Goal: Task Accomplishment & Management: Manage account settings

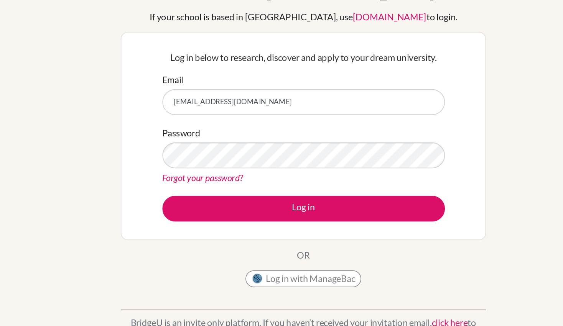
click at [185, 185] on button "Log in" at bounding box center [281, 194] width 193 height 18
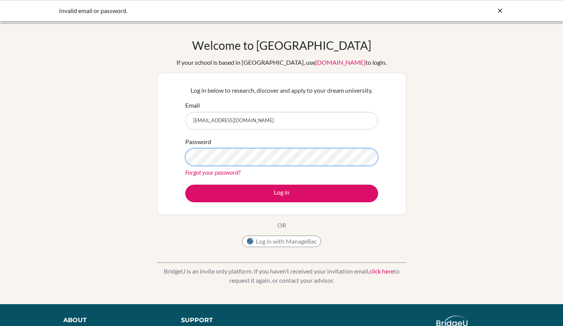
click at [185, 185] on button "Log in" at bounding box center [281, 194] width 193 height 18
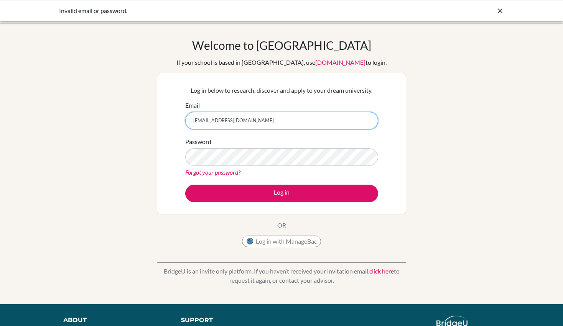
click at [241, 126] on input "[EMAIL_ADDRESS][DOMAIN_NAME]" at bounding box center [281, 121] width 193 height 18
type input "ibrahimsultan2026@las.edu.pk"
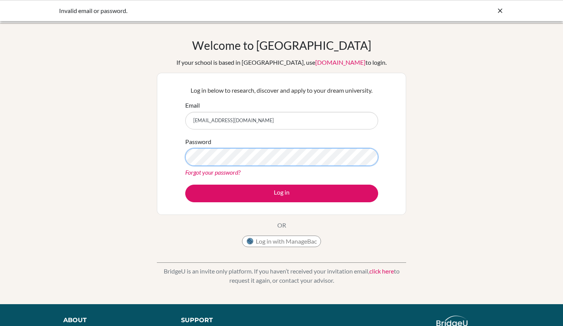
click at [185, 185] on button "Log in" at bounding box center [281, 194] width 193 height 18
click at [282, 203] on div "Log in below to research, discover and apply to your dream university. Email ib…" at bounding box center [281, 144] width 202 height 126
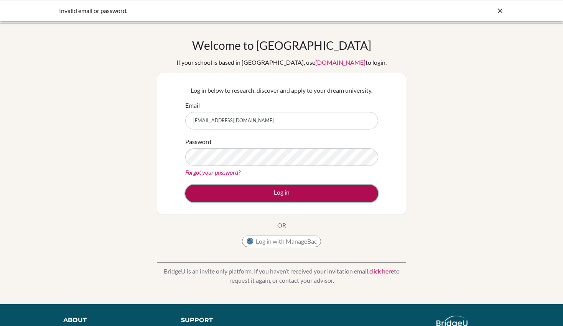
click at [276, 202] on button "Log in" at bounding box center [281, 194] width 193 height 18
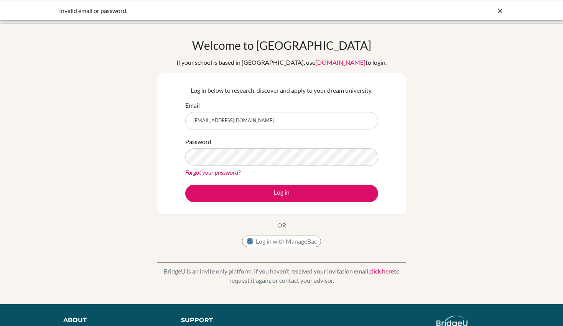
click at [240, 122] on input "ibrahimsultan2026@las.edu.pk" at bounding box center [281, 121] width 193 height 18
type input "ibisultan2026@gmail.com"
click at [185, 185] on button "Log in" at bounding box center [281, 194] width 193 height 18
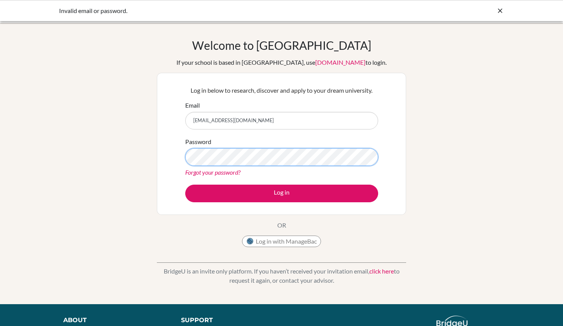
click at [185, 185] on button "Log in" at bounding box center [281, 194] width 193 height 18
click at [208, 172] on link "Forgot your password?" at bounding box center [212, 172] width 55 height 7
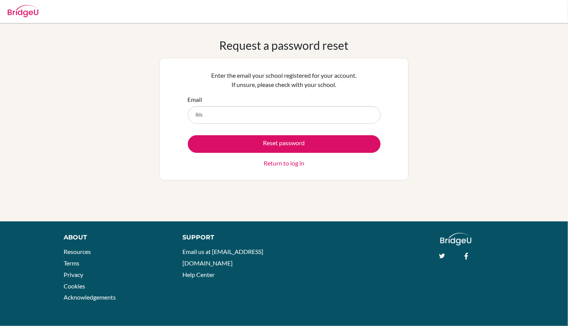
type input "[EMAIL_ADDRESS][DOMAIN_NAME]"
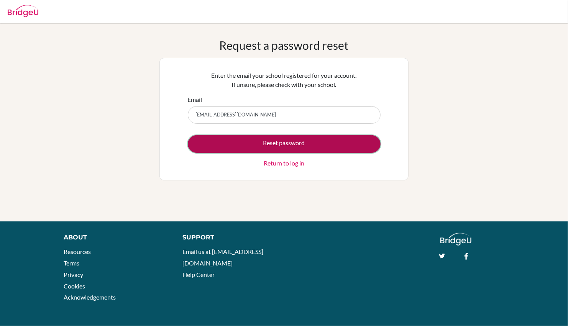
click at [284, 143] on button "Reset password" at bounding box center [284, 144] width 193 height 18
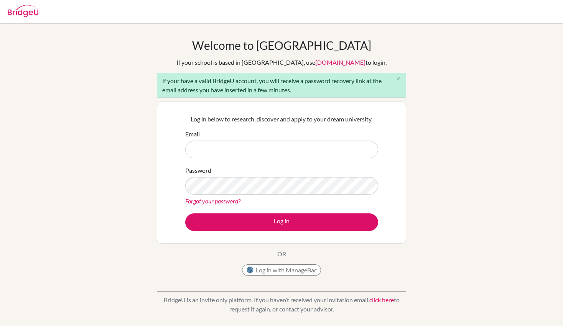
click at [225, 146] on input "Email" at bounding box center [281, 150] width 193 height 18
